Goal: Task Accomplishment & Management: Manage account settings

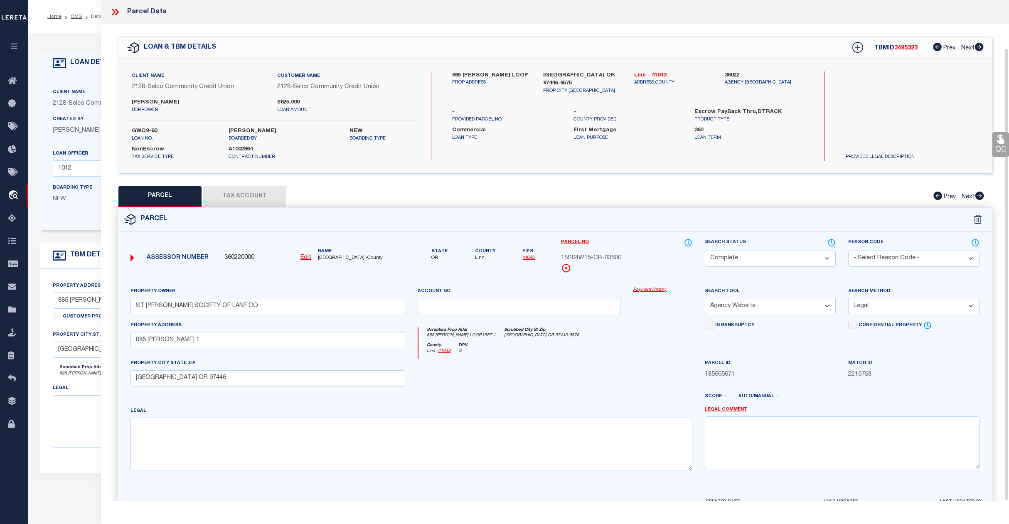
select select "CP"
select select "AGW"
select select "LEG"
select select "8219"
select select "2473"
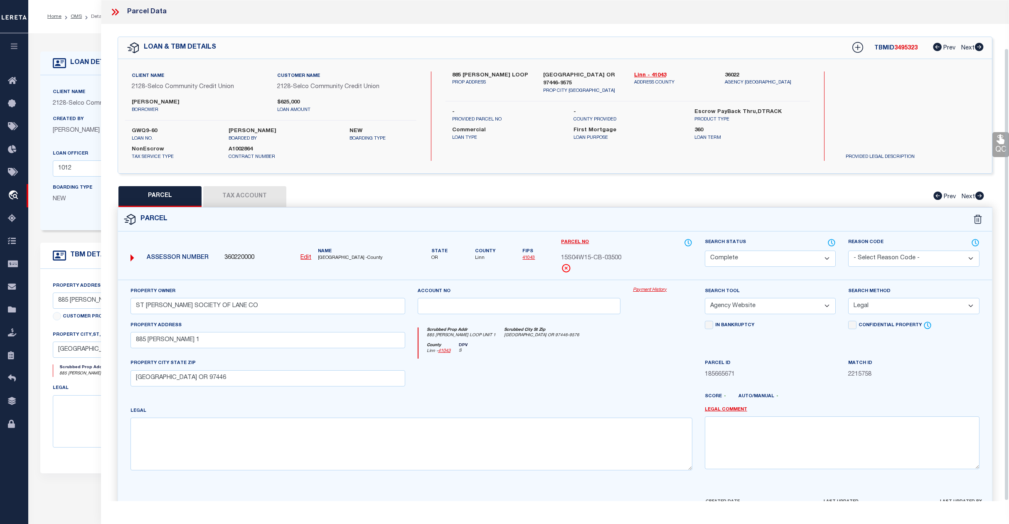
select select "10"
select select "20"
select select "NonEscrow"
select select "1"
click at [75, 16] on link "OMS" at bounding box center [76, 16] width 11 height 5
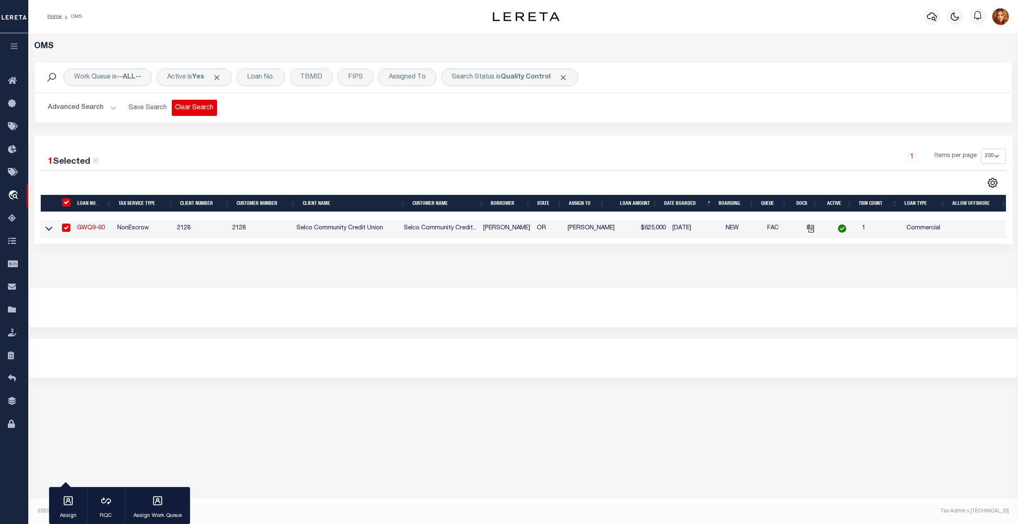
click at [198, 105] on button "Clear Search" at bounding box center [194, 108] width 45 height 16
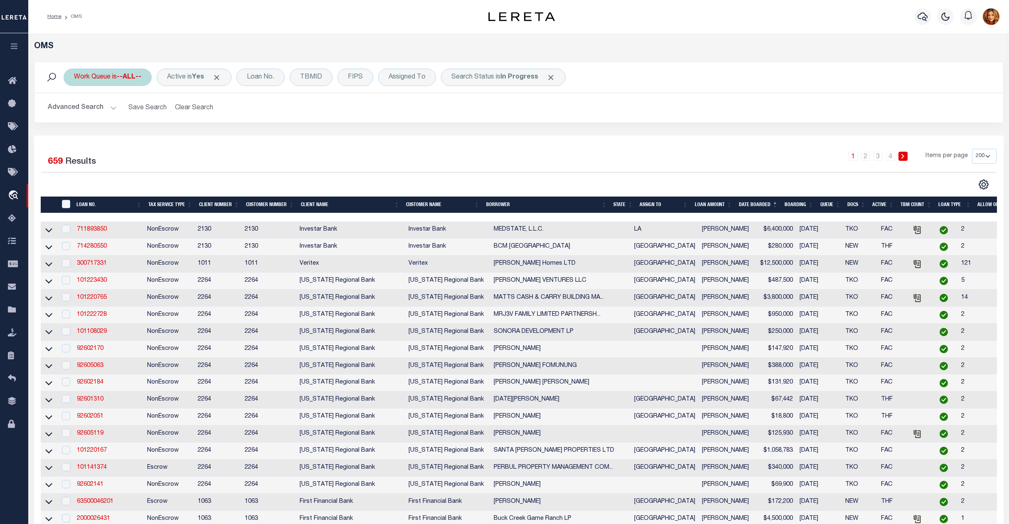
click at [123, 72] on div "Work Queue is --ALL--" at bounding box center [108, 77] width 88 height 17
click at [102, 115] on select "--ALL-- factRSystems General ThoughtFocus" at bounding box center [135, 118] width 122 height 16
select select "GEN"
click at [74, 111] on select "--ALL-- factRSystems General ThoughtFocus" at bounding box center [135, 118] width 122 height 16
click at [183, 133] on input "Apply" at bounding box center [184, 136] width 25 height 14
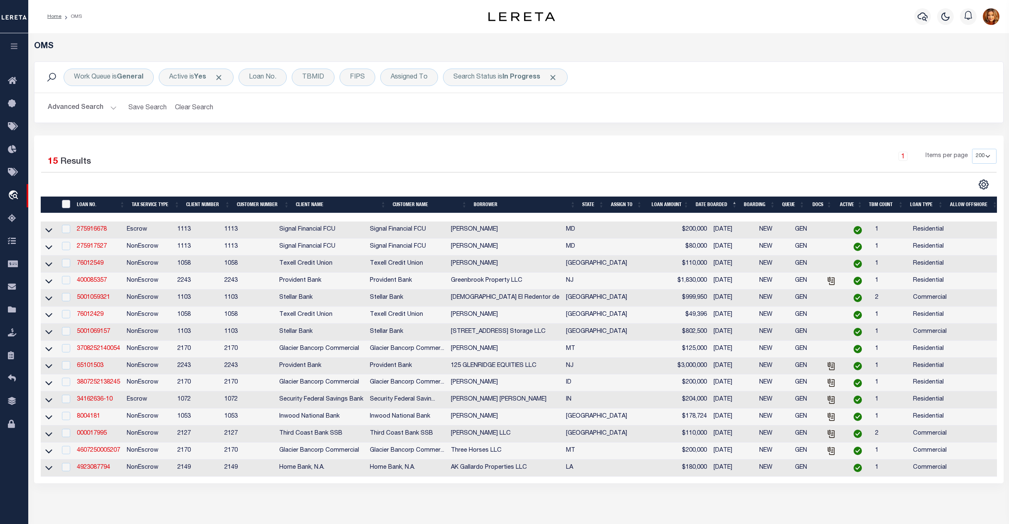
click at [67, 203] on input "" at bounding box center [66, 204] width 8 height 8
checkbox input "true"
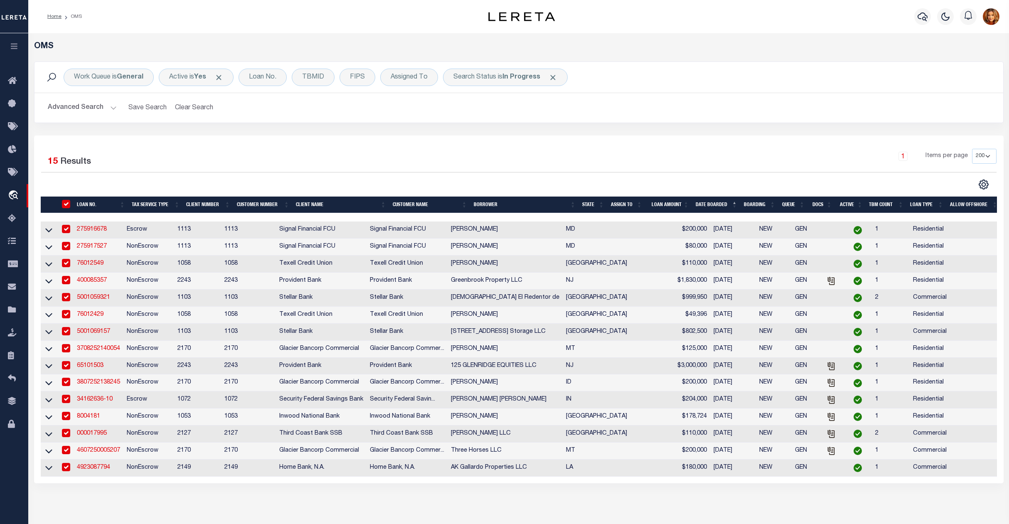
checkbox input "true"
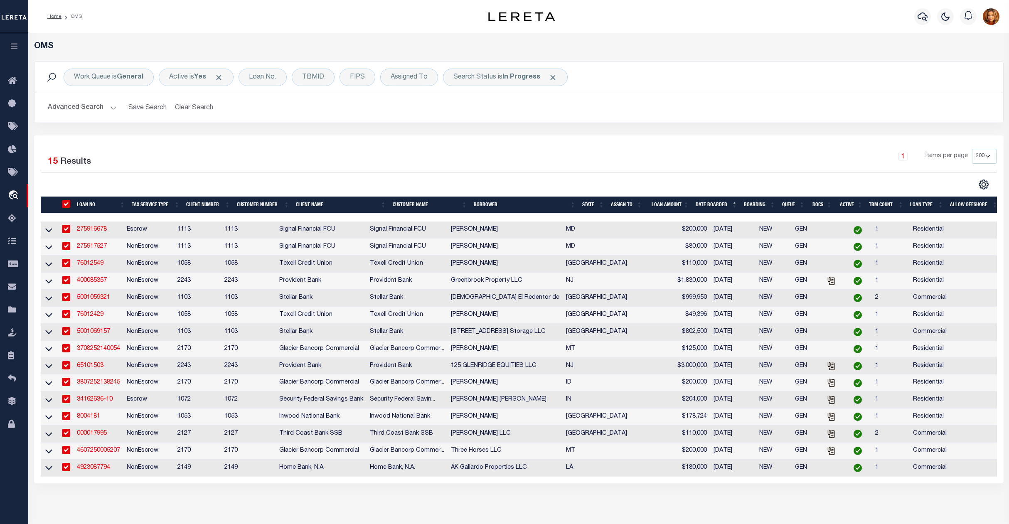
checkbox input "true"
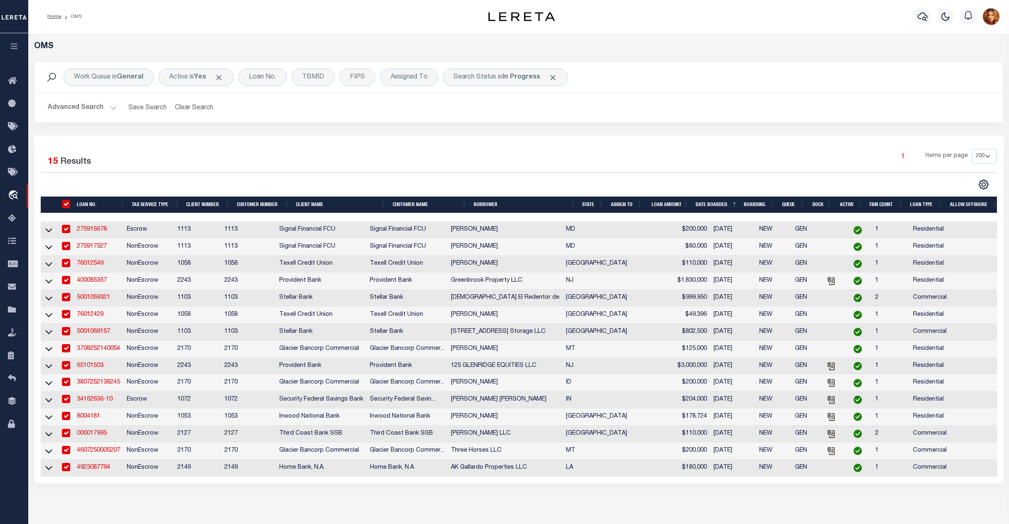
checkbox input "true"
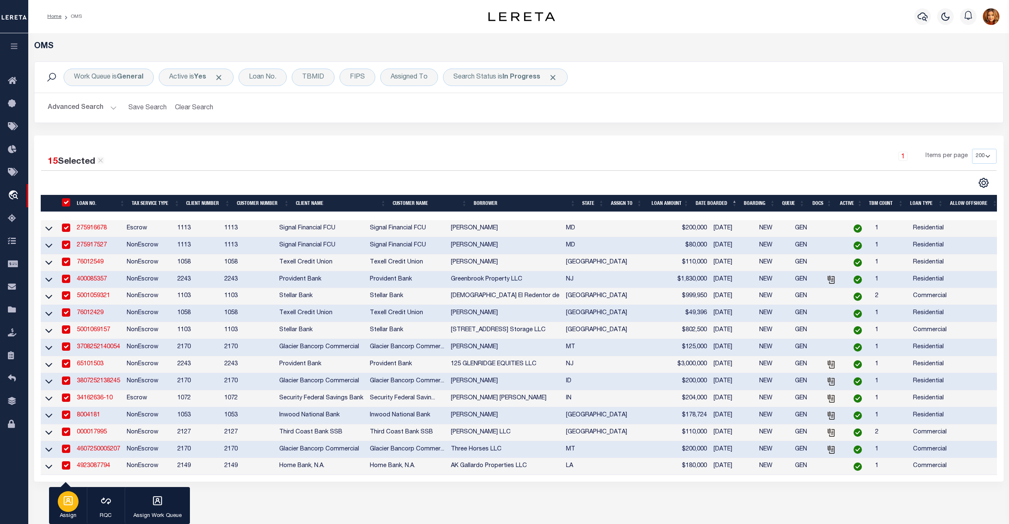
click at [67, 510] on div "button" at bounding box center [68, 501] width 21 height 21
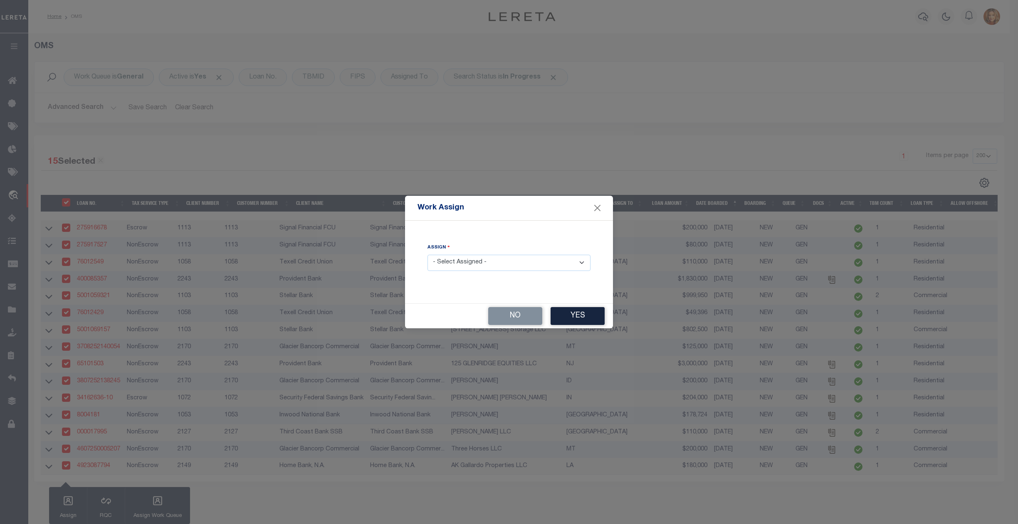
click at [491, 264] on select "- Select Assigned - --Unassigned-- [PERSON_NAME] [PERSON_NAME] [PERSON_NAME] [P…" at bounding box center [508, 263] width 163 height 16
select select "[PERSON_NAME]"
click at [427, 255] on select "- Select Assigned - --Unassigned-- [PERSON_NAME] [PERSON_NAME] [PERSON_NAME] [P…" at bounding box center [508, 263] width 163 height 16
click at [574, 313] on button "Yes" at bounding box center [577, 316] width 54 height 18
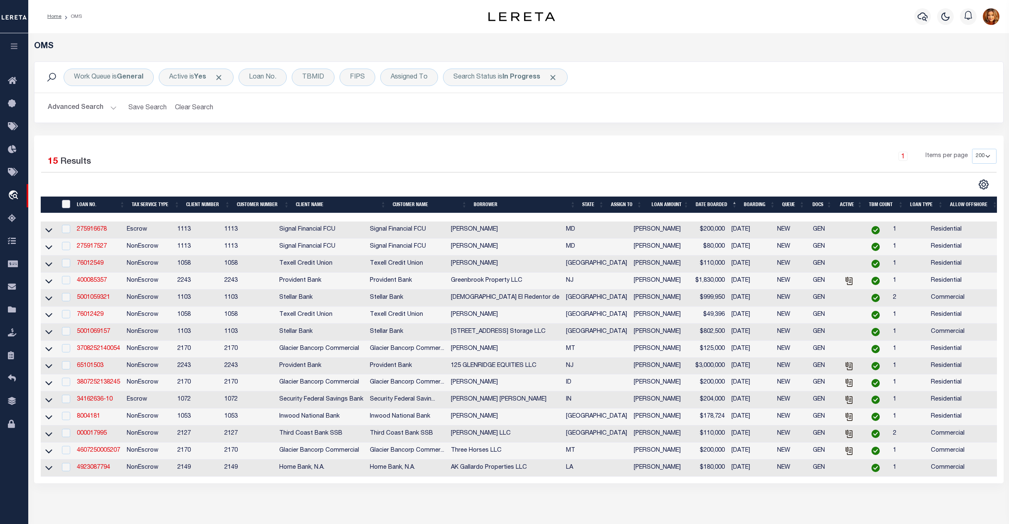
click at [66, 202] on input "" at bounding box center [66, 204] width 8 height 8
checkbox input "true"
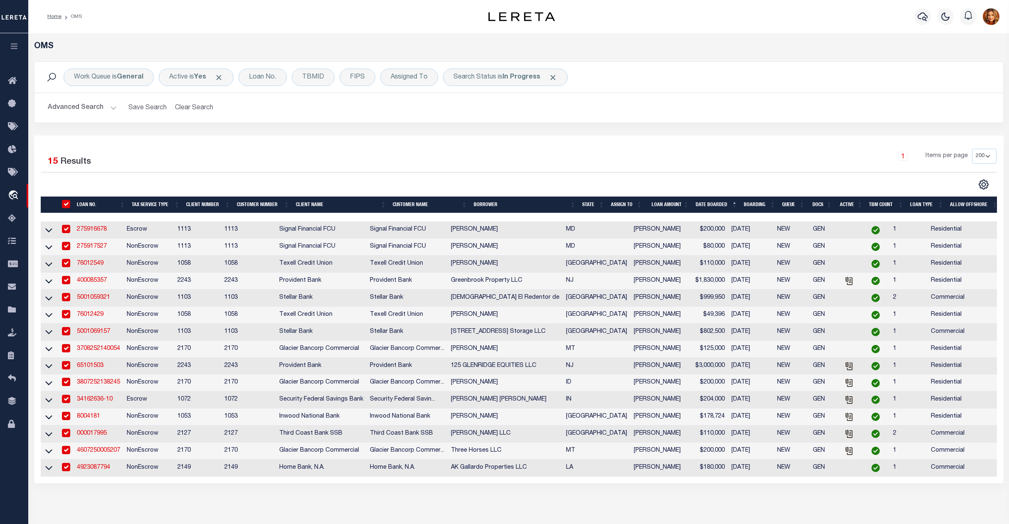
checkbox input "true"
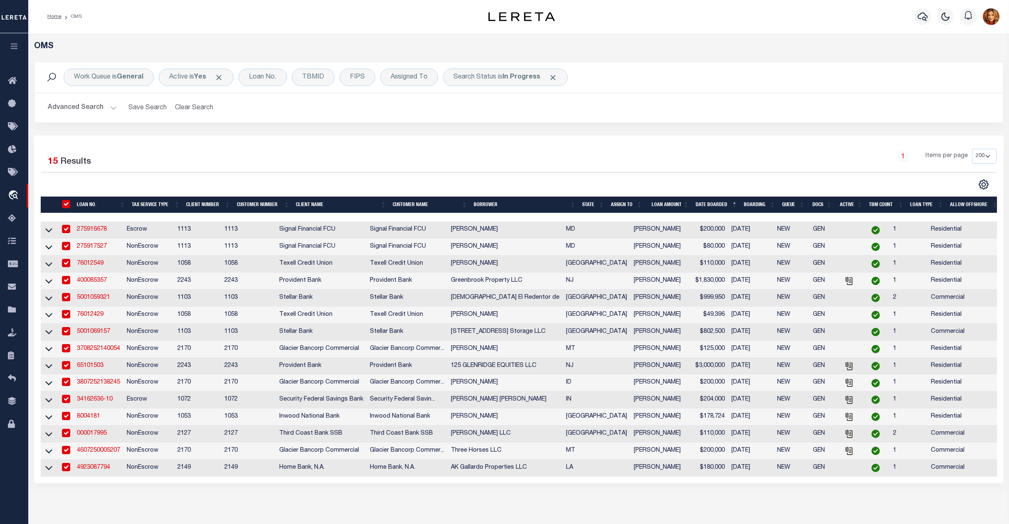
checkbox input "true"
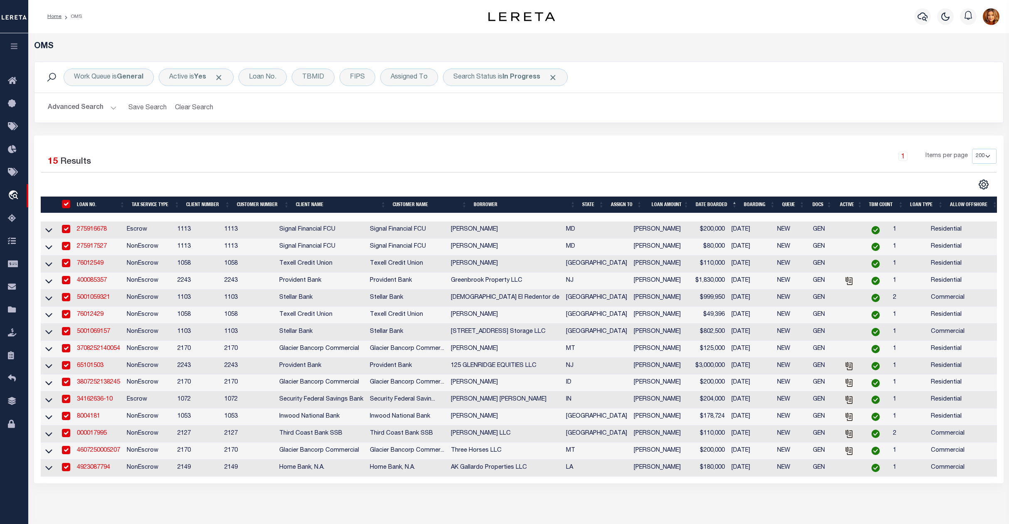
checkbox input "true"
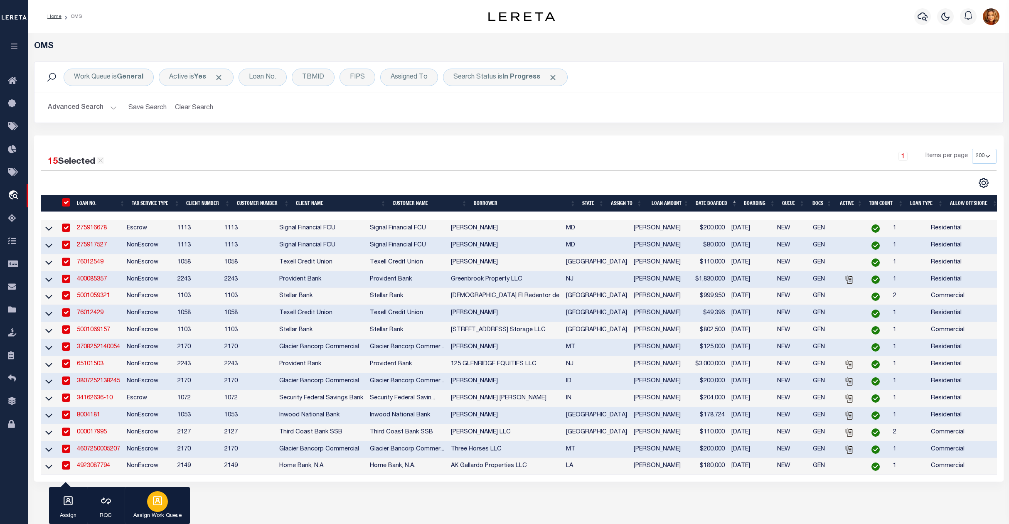
click at [155, 504] on icon "button" at bounding box center [157, 501] width 11 height 11
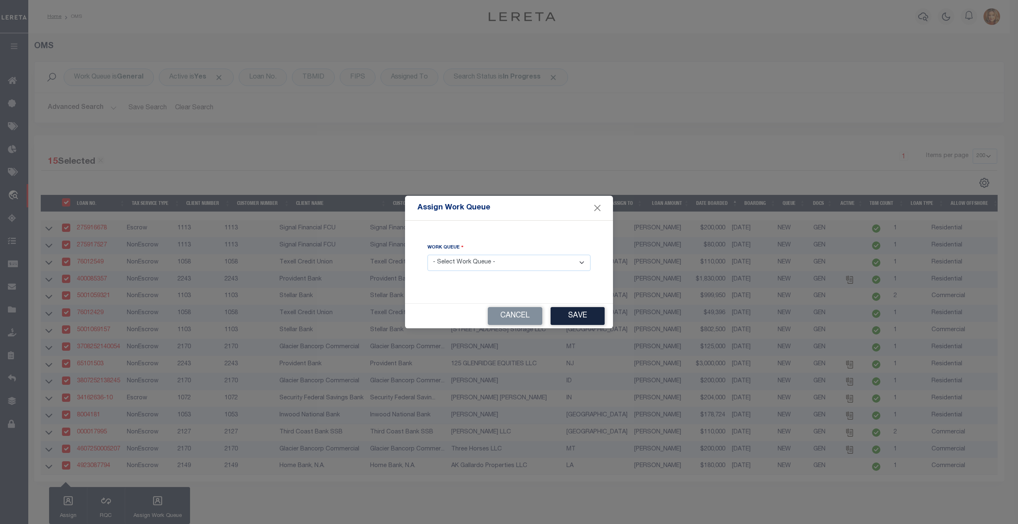
click at [495, 260] on select "- Select Work Queue - factRSystems General ThoughtFocus" at bounding box center [508, 263] width 163 height 16
select select "FAC"
click at [427, 255] on select "- Select Work Queue - factRSystems General ThoughtFocus" at bounding box center [508, 263] width 163 height 16
click at [589, 316] on button "Save" at bounding box center [577, 316] width 54 height 18
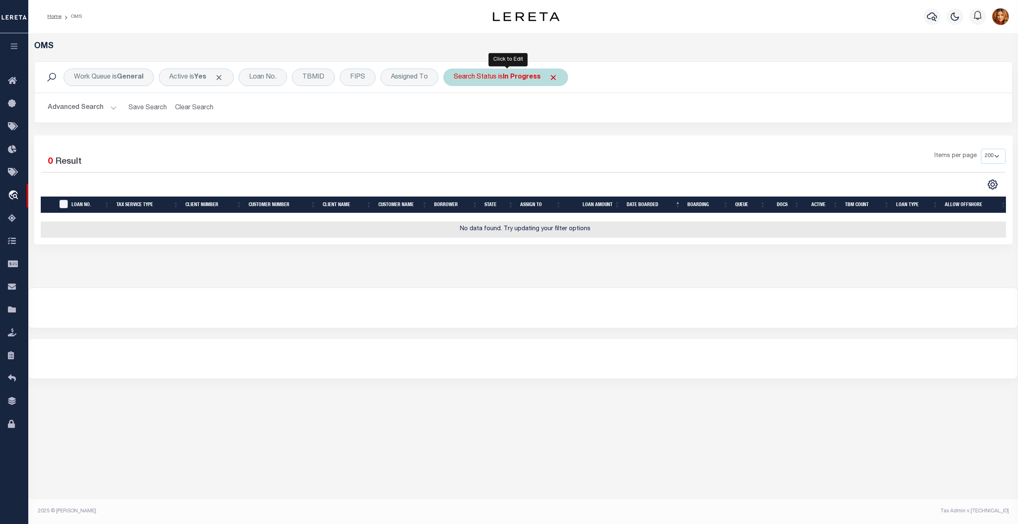
click at [516, 79] on b "In Progress" at bounding box center [522, 77] width 38 height 7
click at [488, 117] on select "Automated Search Bad Parcel Complete Duplicate Parcel High Dollar Reporting In …" at bounding box center [515, 118] width 122 height 16
select select "RD"
click at [456, 111] on select "Automated Search Bad Parcel Complete Duplicate Parcel High Dollar Reporting In …" at bounding box center [515, 118] width 122 height 16
click at [561, 138] on input "Apply" at bounding box center [564, 136] width 25 height 14
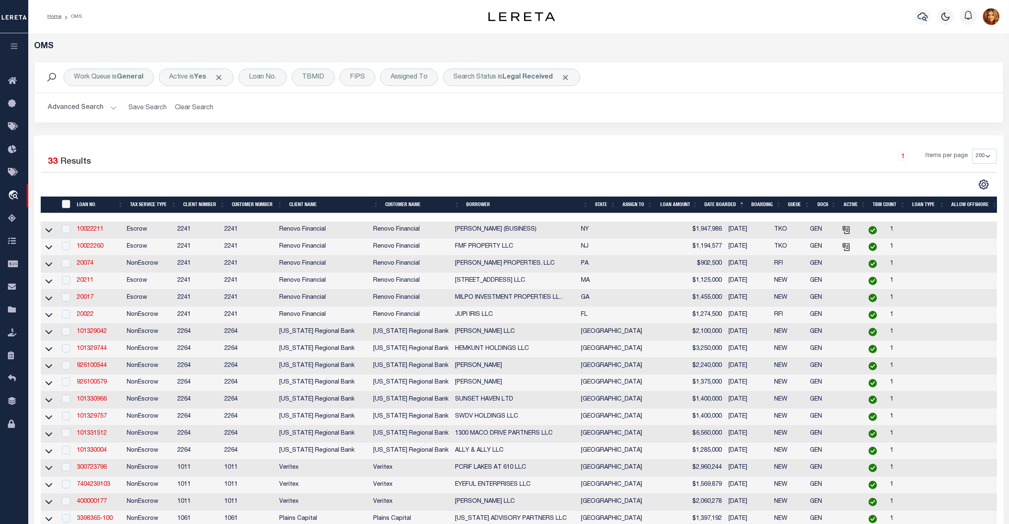
click at [68, 208] on input "" at bounding box center [66, 204] width 8 height 8
checkbox input "true"
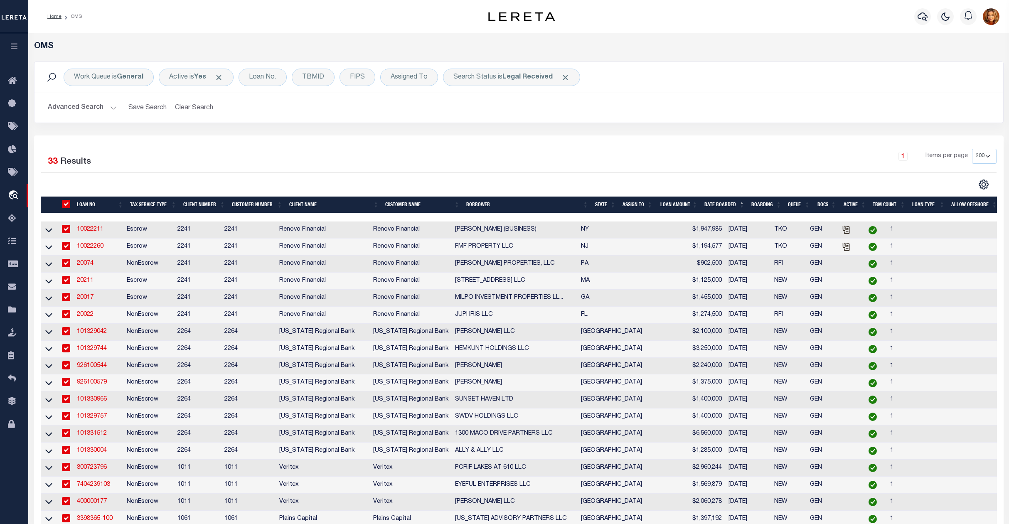
checkbox input "true"
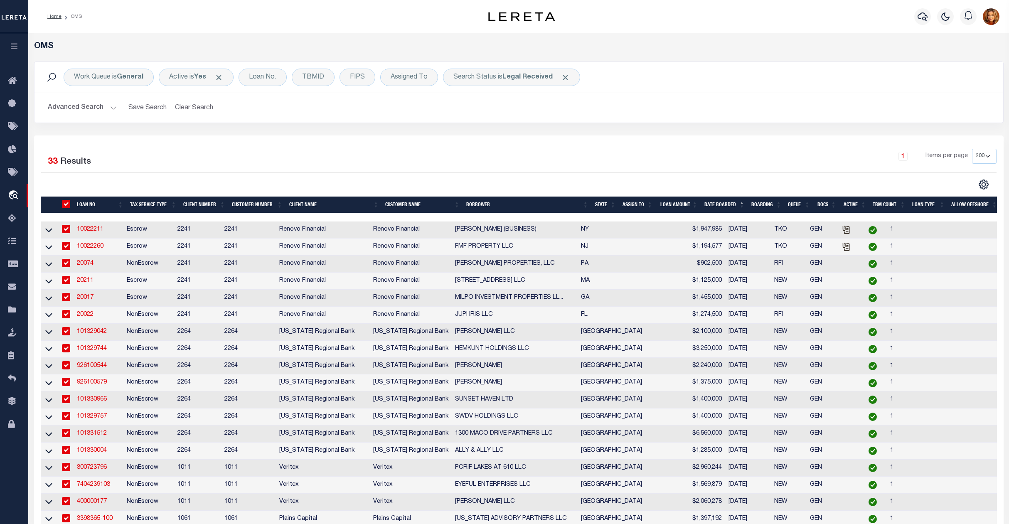
checkbox input "true"
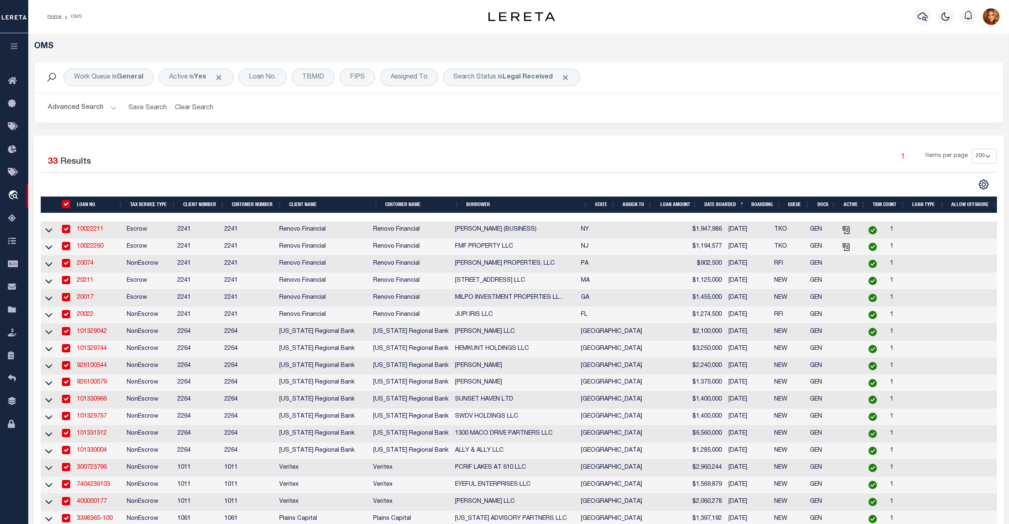
checkbox input "true"
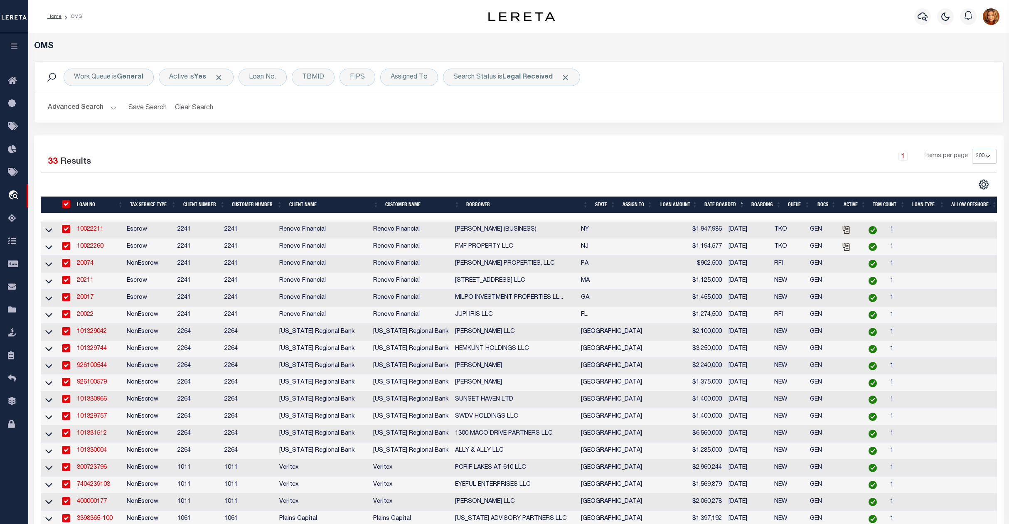
checkbox input "true"
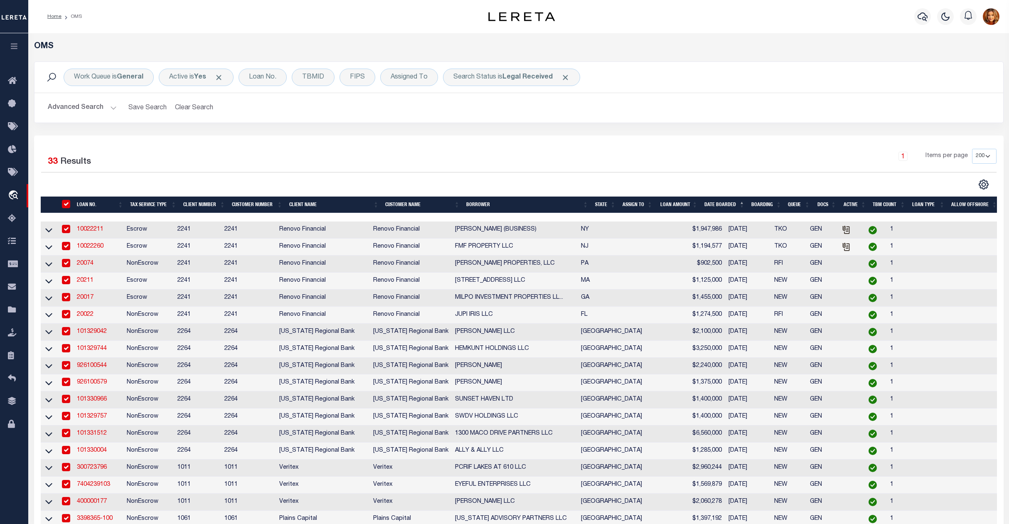
checkbox input "true"
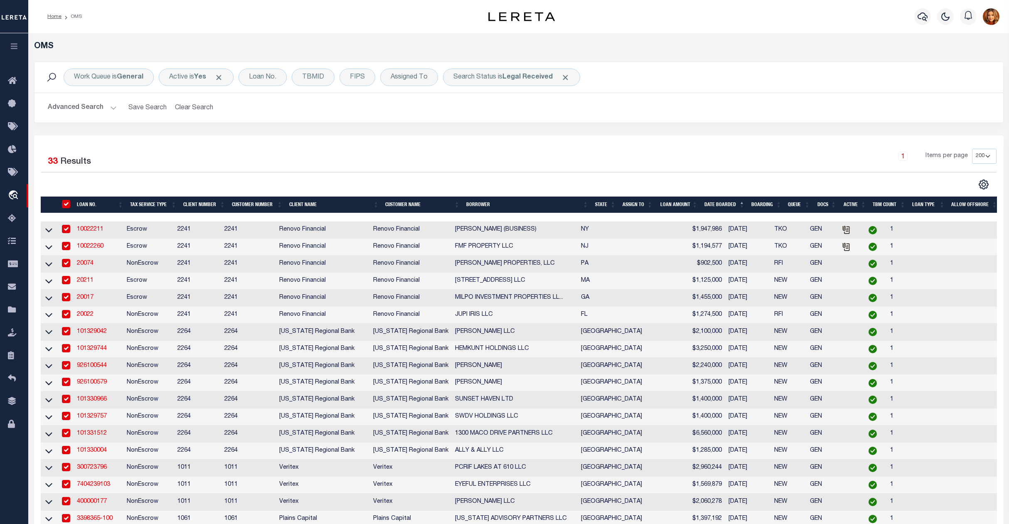
checkbox input "true"
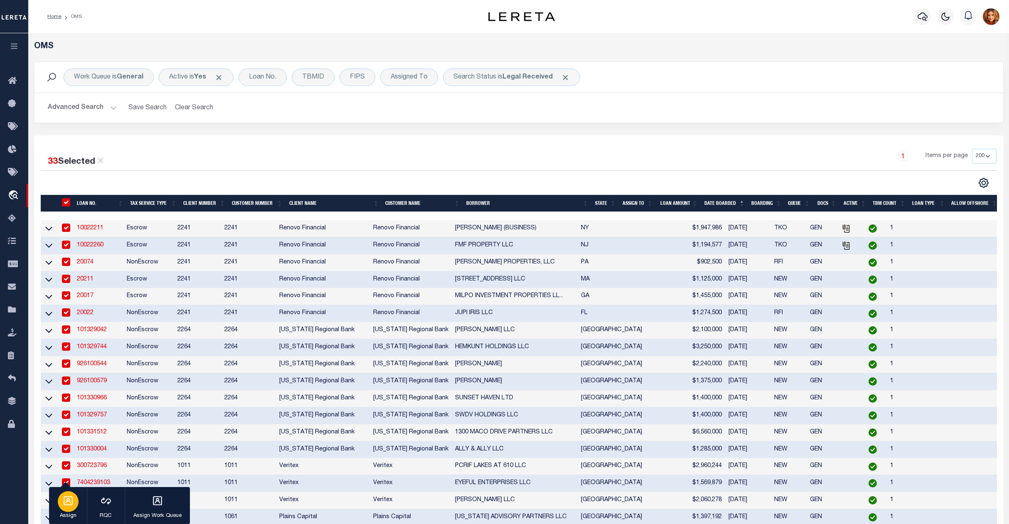
click at [69, 503] on icon "button" at bounding box center [68, 501] width 11 height 11
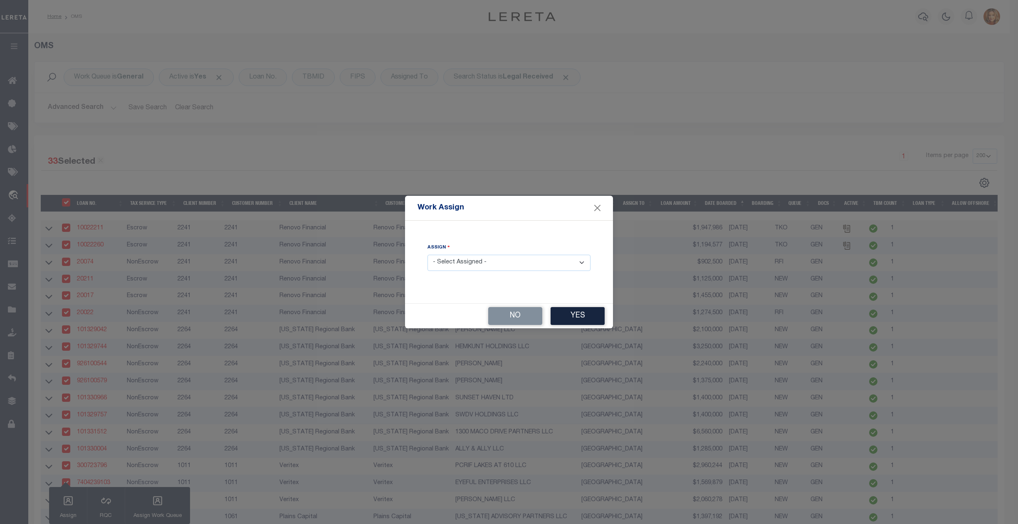
click at [481, 261] on select "- Select Assigned - --Unassigned-- [PERSON_NAME] [PERSON_NAME] [PERSON_NAME] [P…" at bounding box center [508, 263] width 163 height 16
select select "[PERSON_NAME]"
click at [427, 255] on select "- Select Assigned - --Unassigned-- [PERSON_NAME] [PERSON_NAME] [PERSON_NAME] [P…" at bounding box center [508, 263] width 163 height 16
click at [579, 315] on button "Yes" at bounding box center [577, 316] width 54 height 18
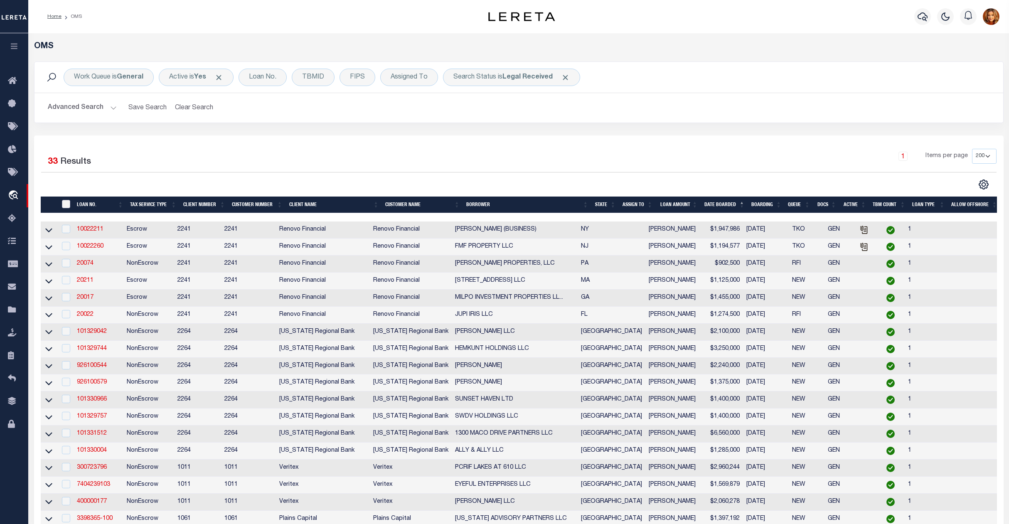
click at [67, 205] on input "" at bounding box center [66, 204] width 8 height 8
checkbox input "true"
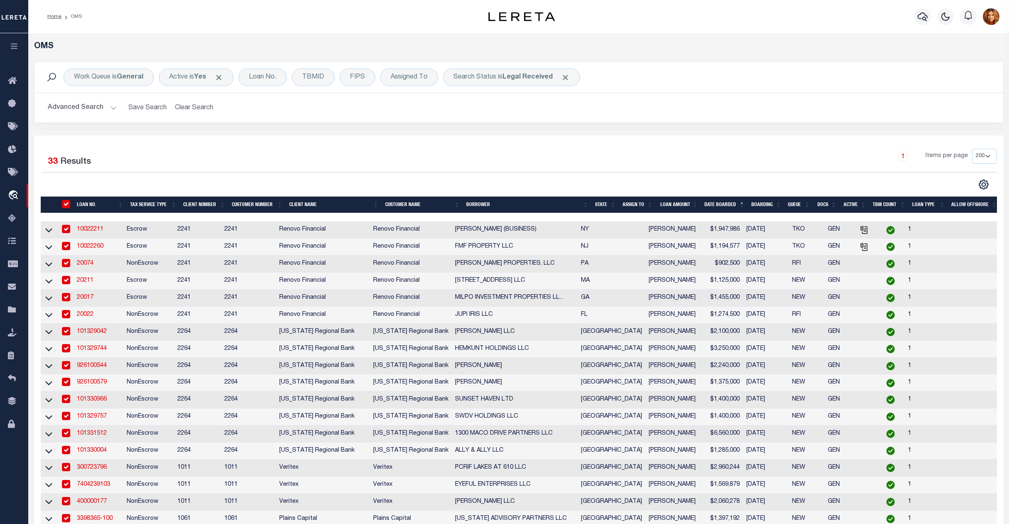
checkbox input "true"
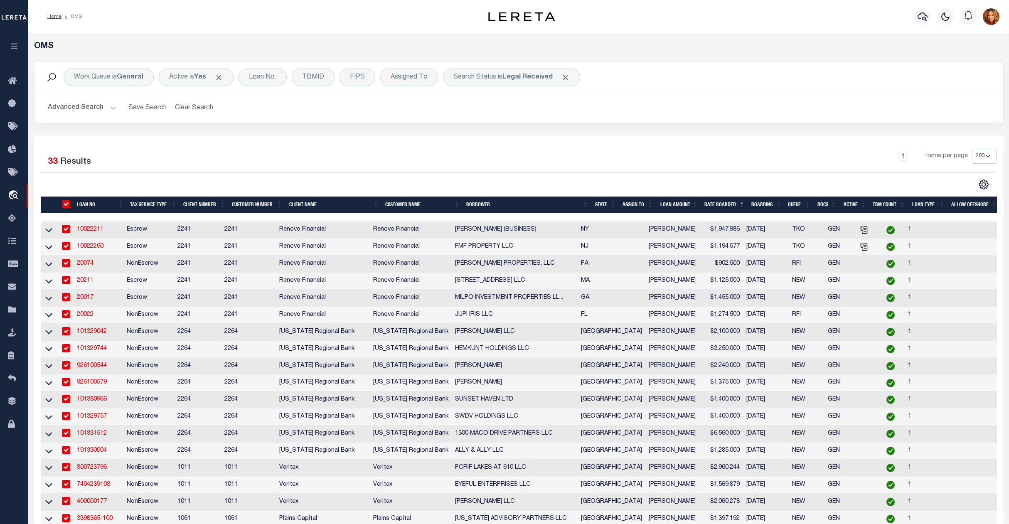
checkbox input "true"
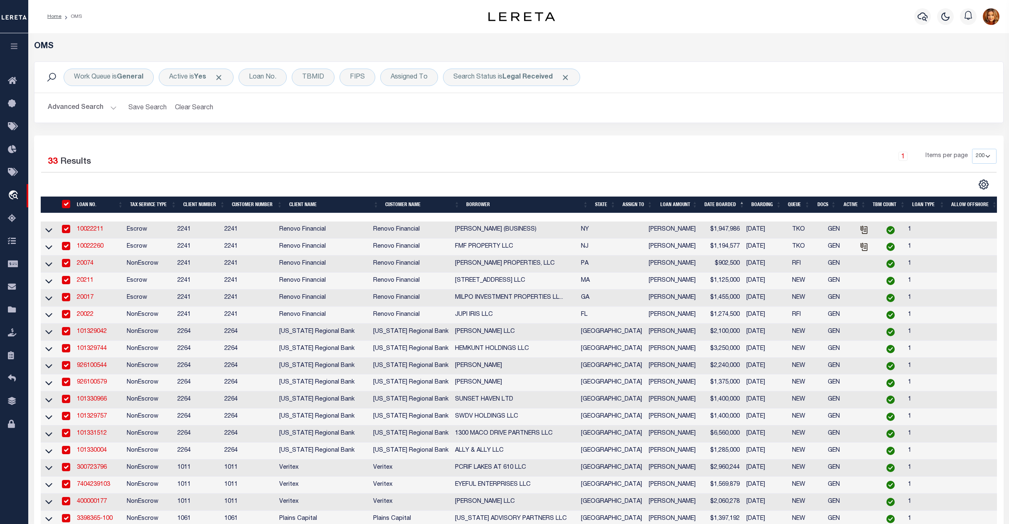
checkbox input "true"
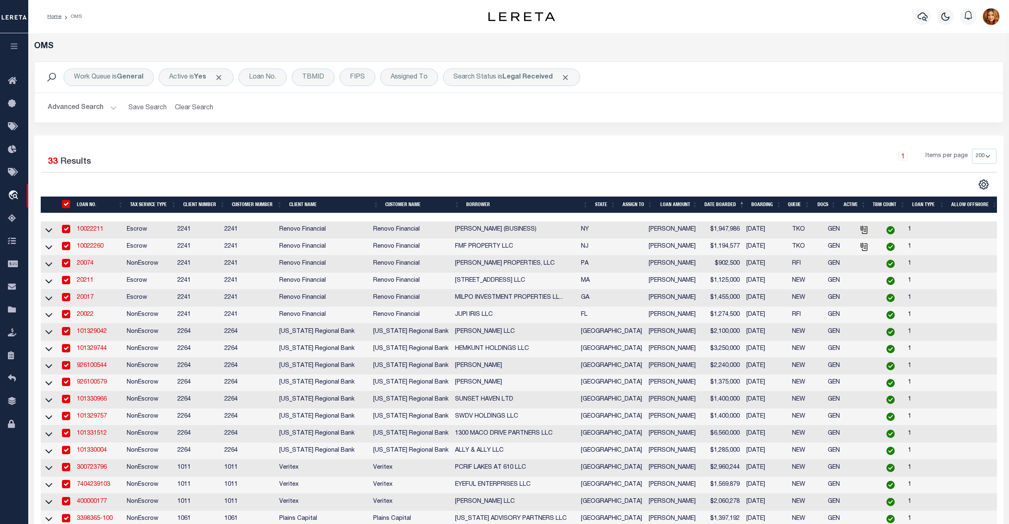
checkbox input "true"
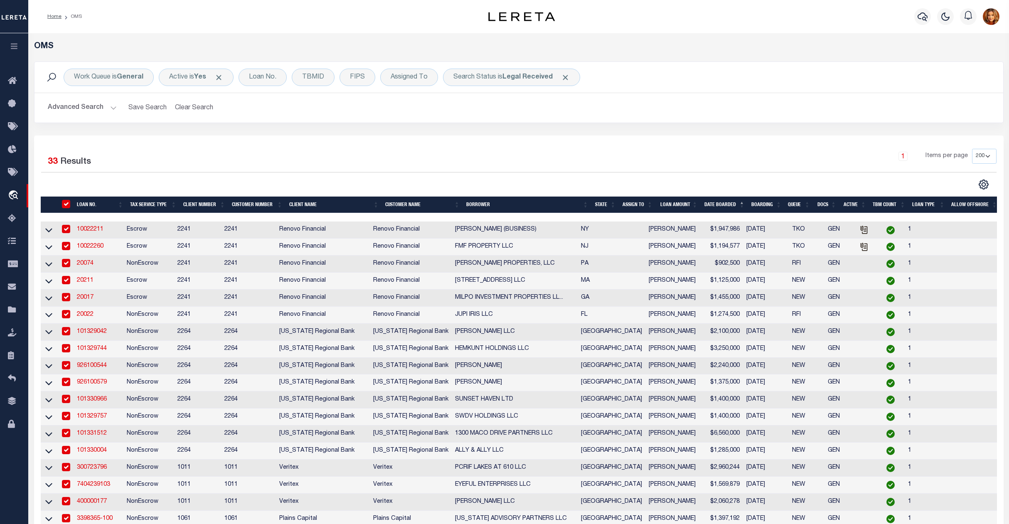
checkbox input "true"
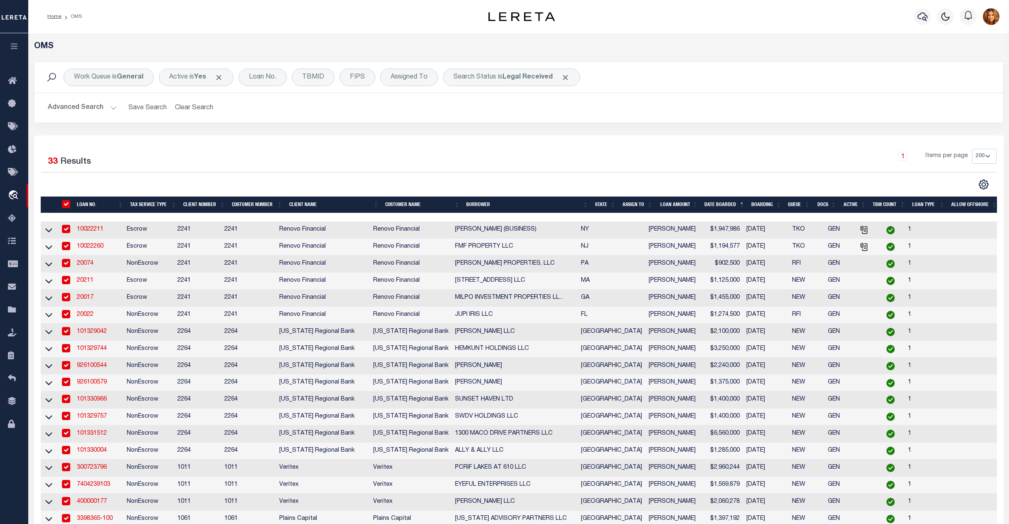
checkbox input "true"
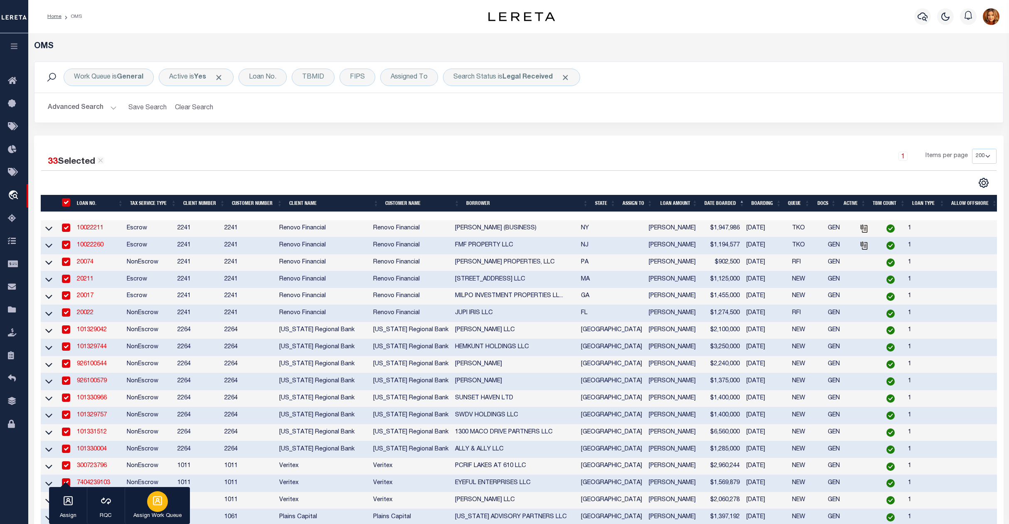
click at [157, 503] on icon "button" at bounding box center [157, 501] width 11 height 11
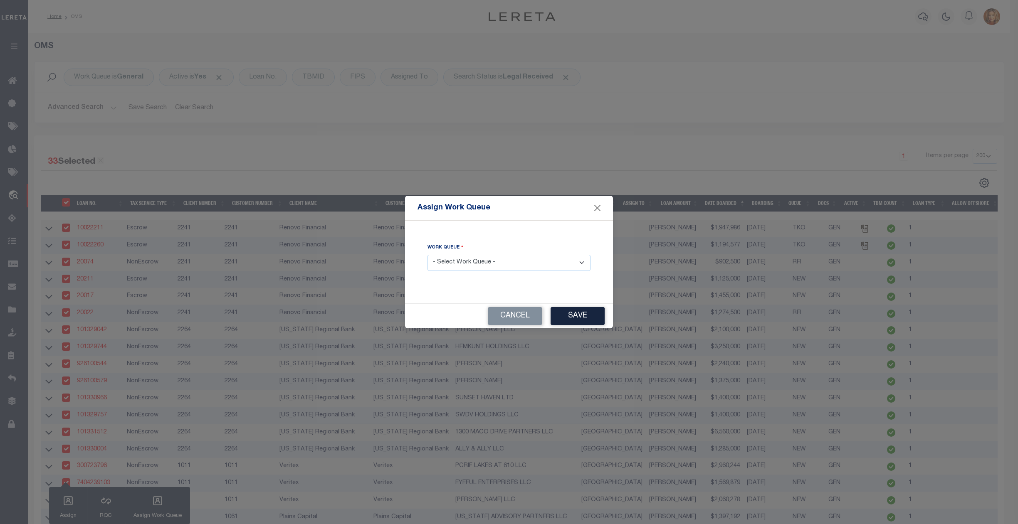
click at [486, 259] on select "- Select Work Queue - factRSystems General ThoughtFocus" at bounding box center [508, 263] width 163 height 16
select select "FAC"
click at [427, 255] on select "- Select Work Queue - factRSystems General ThoughtFocus" at bounding box center [508, 263] width 163 height 16
click at [574, 318] on button "Save" at bounding box center [577, 316] width 54 height 18
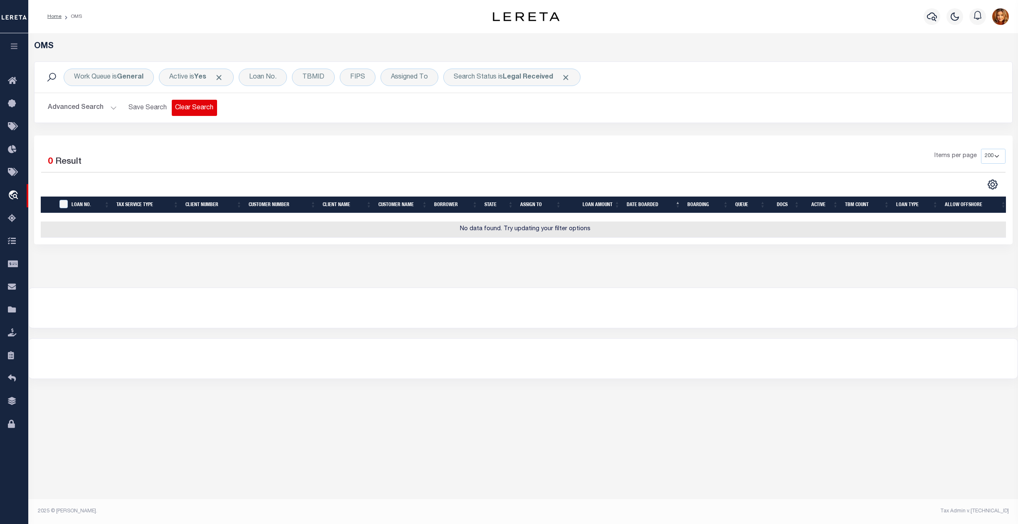
click at [194, 108] on button "Clear Search" at bounding box center [194, 108] width 45 height 16
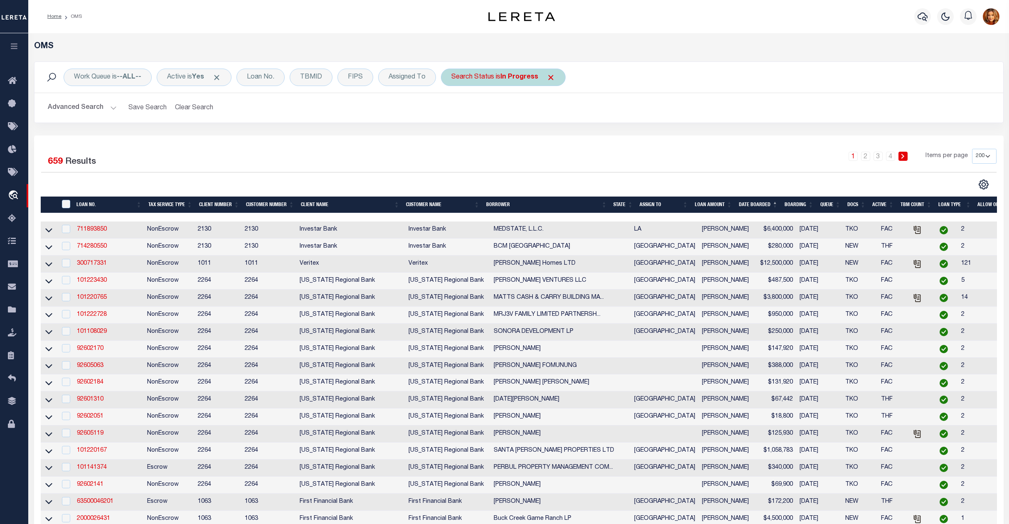
click at [519, 77] on b "In Progress" at bounding box center [519, 77] width 38 height 7
click at [479, 115] on select "Automated Search Bad Parcel Complete Duplicate Parcel High Dollar Reporting In …" at bounding box center [513, 118] width 122 height 16
select select "BP"
click at [454, 111] on select "Automated Search Bad Parcel Complete Duplicate Parcel High Dollar Reporting In …" at bounding box center [513, 118] width 122 height 16
click at [564, 135] on input "Apply" at bounding box center [562, 136] width 25 height 14
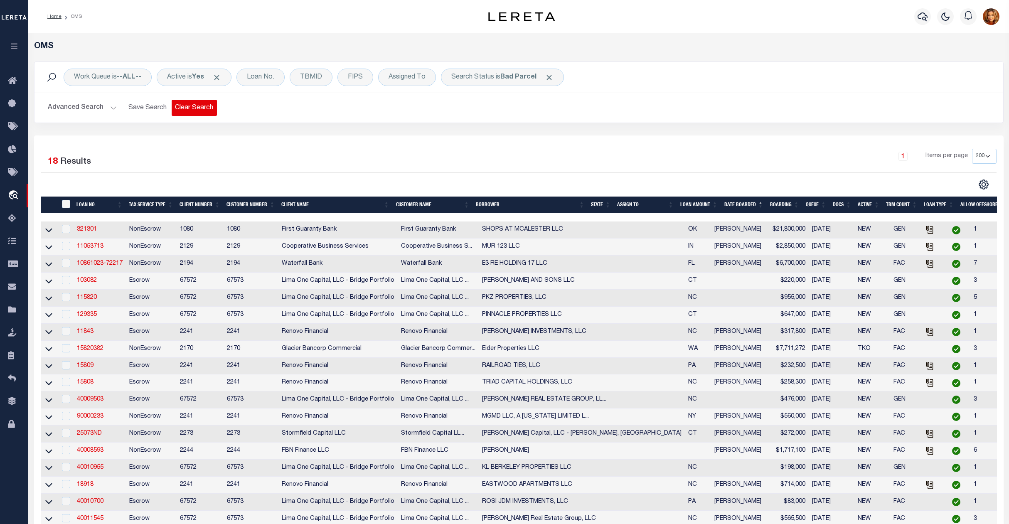
click at [190, 104] on button "Clear Search" at bounding box center [194, 108] width 45 height 16
